Goal: Navigation & Orientation: Find specific page/section

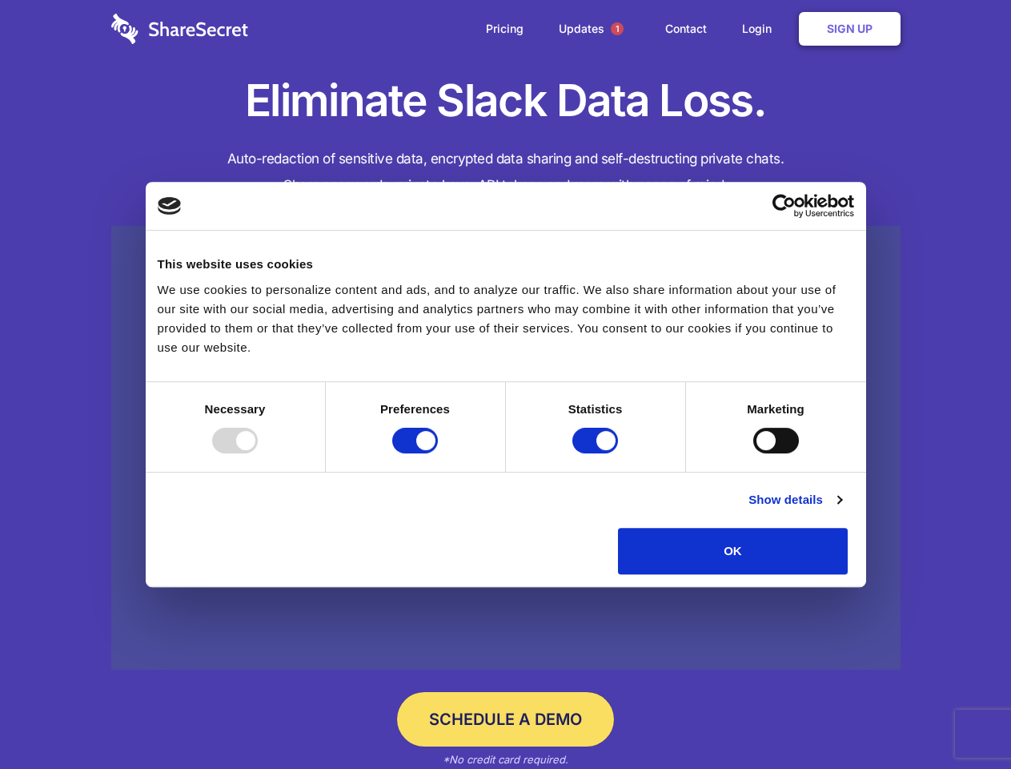
click at [258, 453] on div at bounding box center [235, 441] width 46 height 26
click at [438, 453] on input "Preferences" at bounding box center [415, 441] width 46 height 26
checkbox input "false"
click at [597, 453] on input "Statistics" at bounding box center [596, 441] width 46 height 26
checkbox input "false"
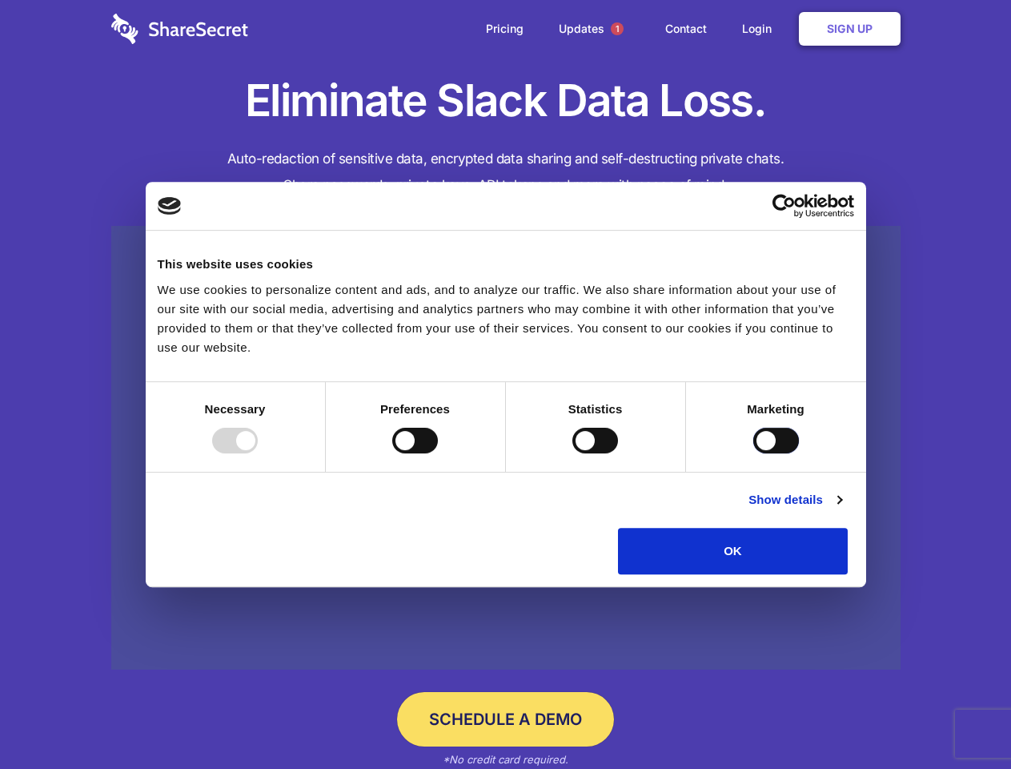
click at [754, 453] on input "Marketing" at bounding box center [777, 441] width 46 height 26
checkbox input "true"
click at [842, 509] on link "Show details" at bounding box center [795, 499] width 93 height 19
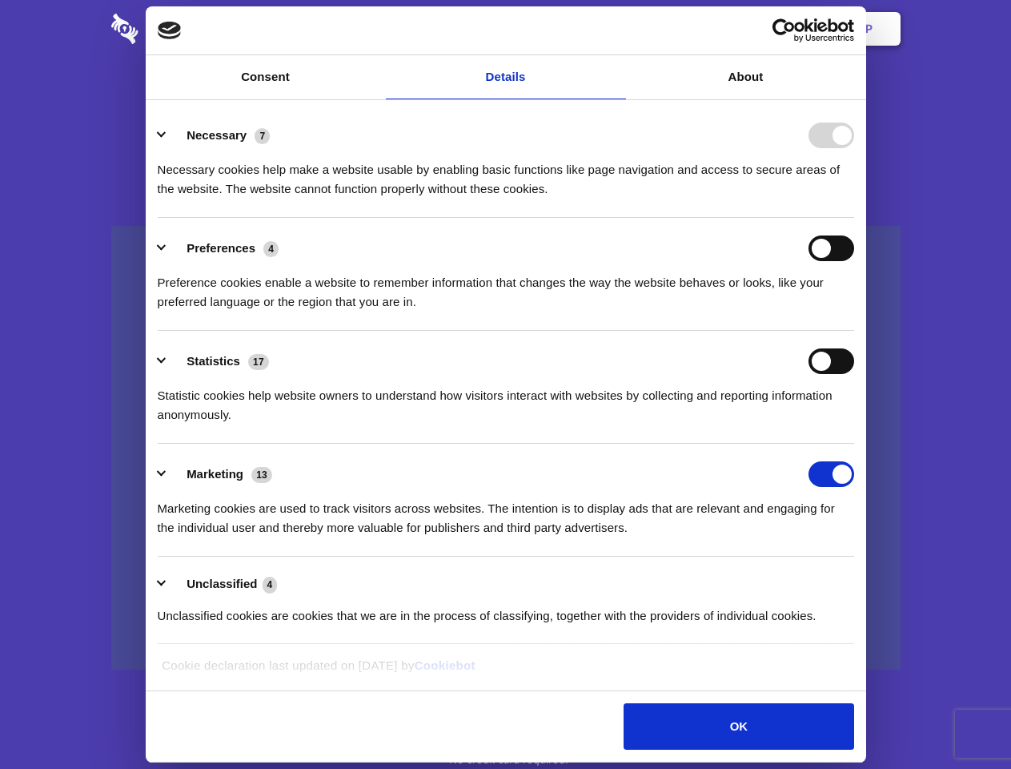
click at [854, 218] on li "Necessary 7 Necessary cookies help make a website usable by enabling basic func…" at bounding box center [506, 161] width 697 height 113
click at [617, 29] on span "1" at bounding box center [617, 28] width 13 height 13
